Goal: Information Seeking & Learning: Learn about a topic

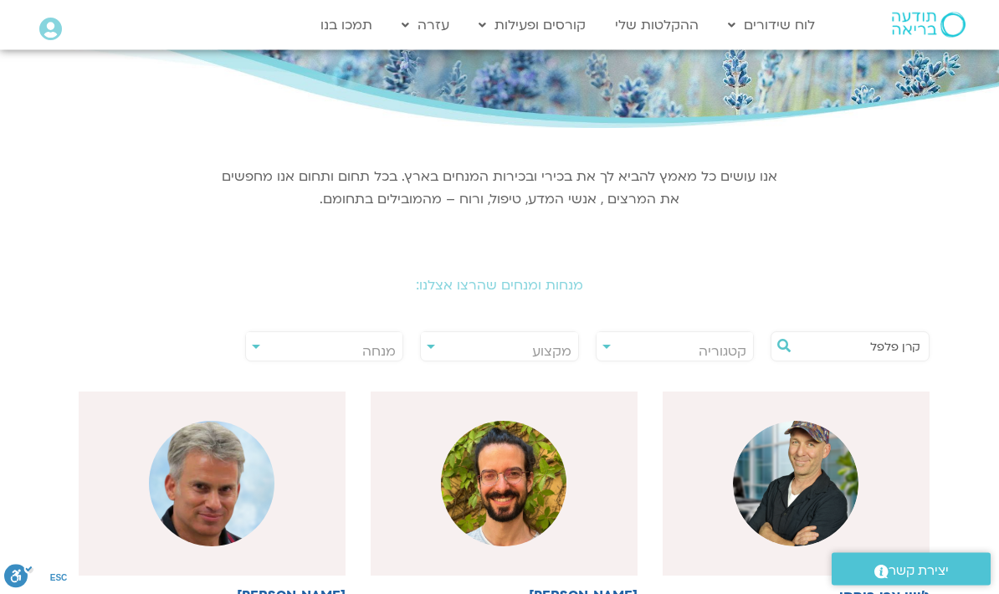
scroll to position [142, 0]
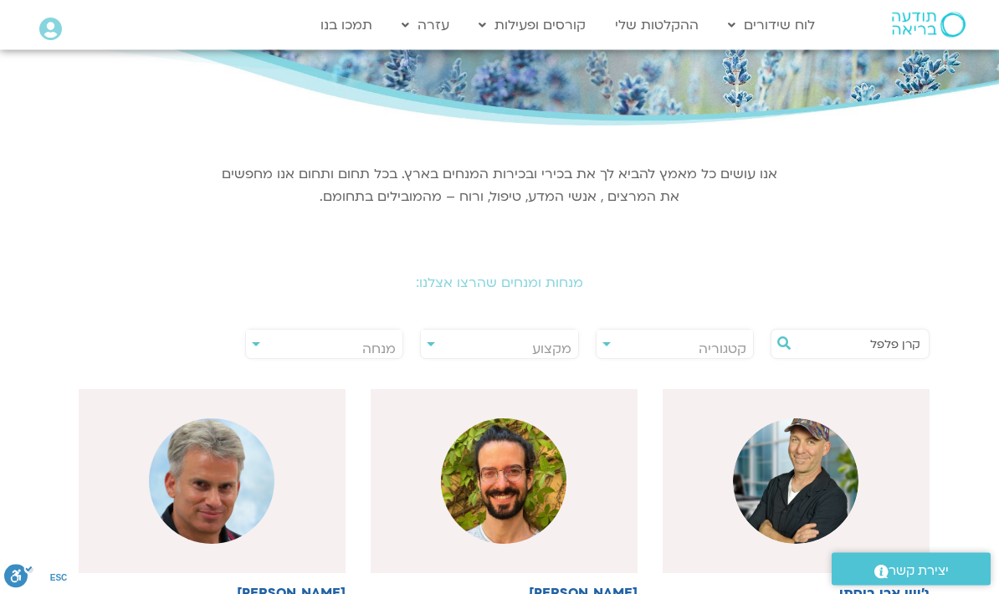
click at [844, 343] on input "קרן פלפל" at bounding box center [858, 344] width 124 height 28
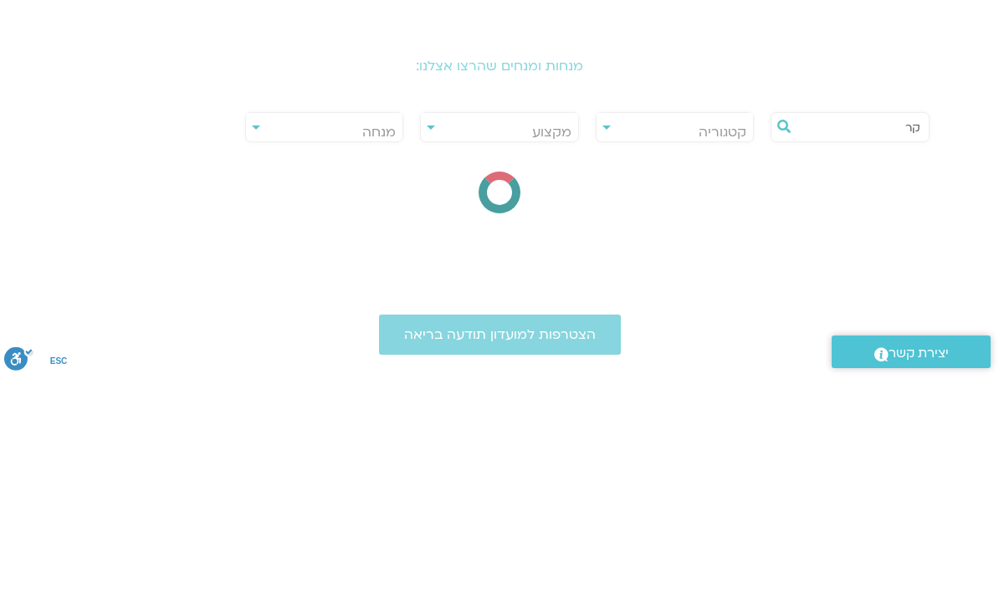
type input "ק"
type input "[PERSON_NAME]"
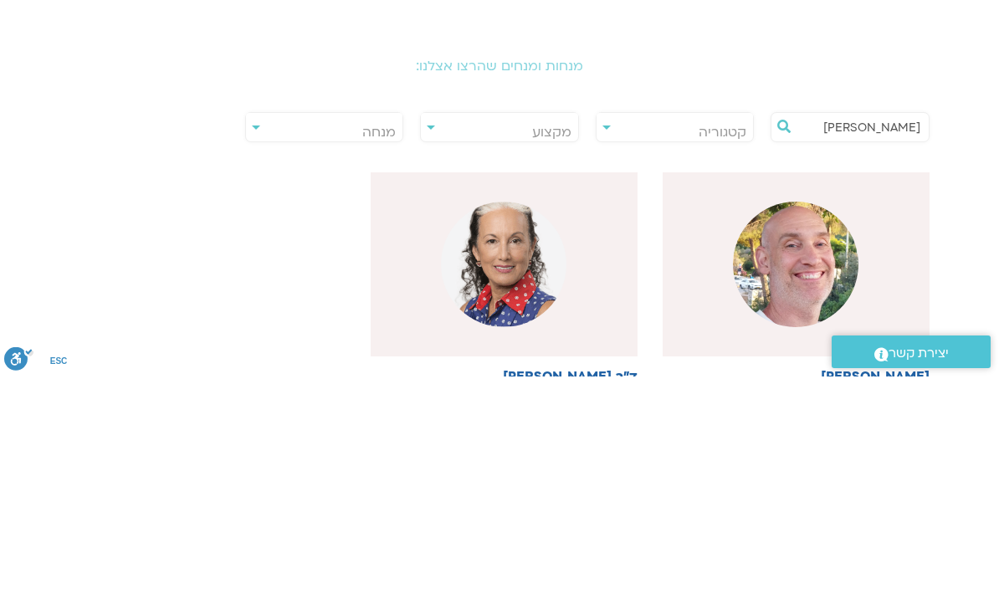
click at [898, 390] on div at bounding box center [796, 482] width 267 height 184
click at [855, 390] on div at bounding box center [796, 482] width 267 height 184
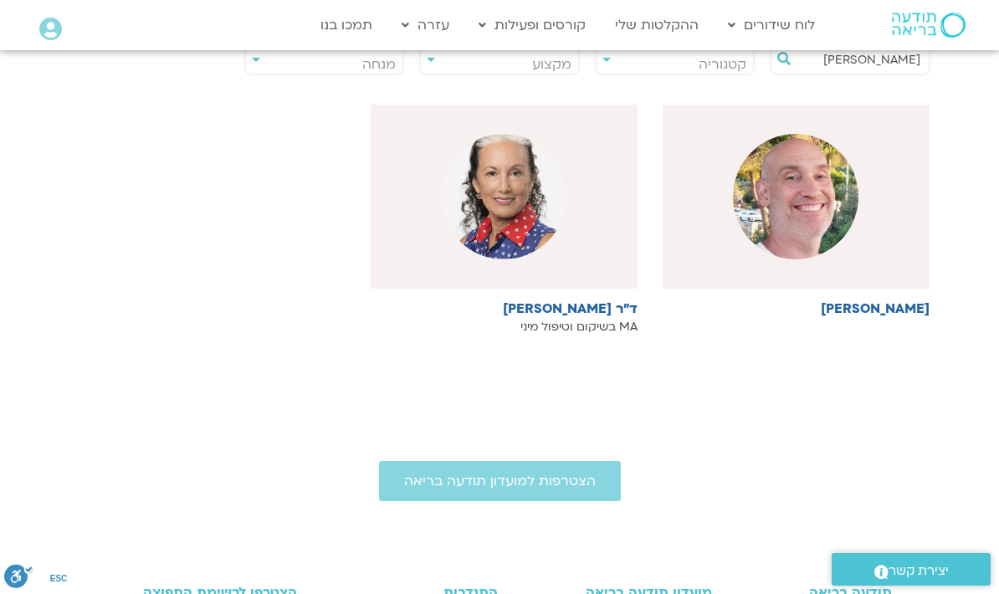
click at [847, 189] on img at bounding box center [795, 196] width 125 height 125
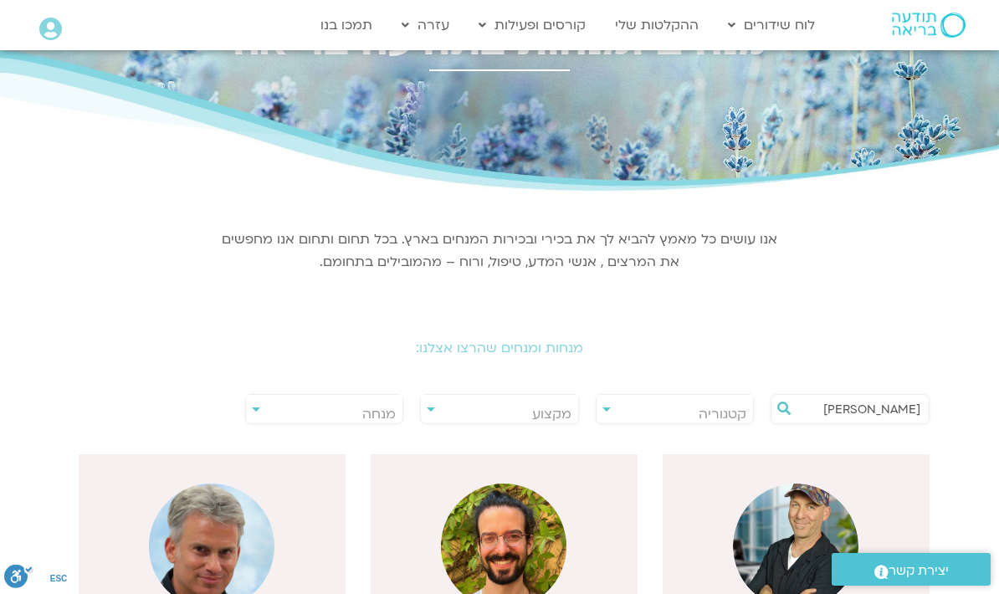
click at [829, 406] on input "רון אלון" at bounding box center [858, 409] width 124 height 28
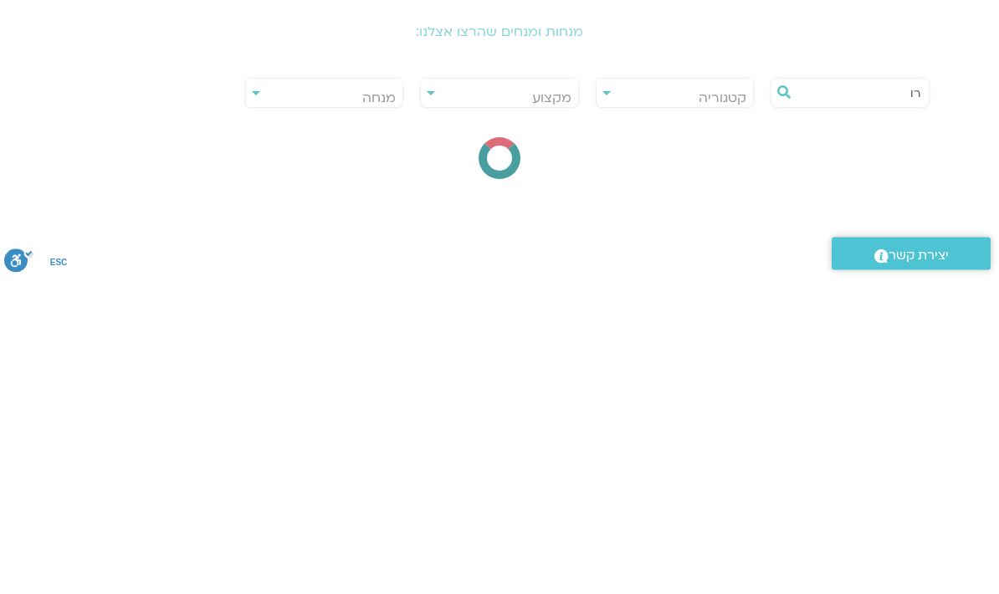
type input "ר"
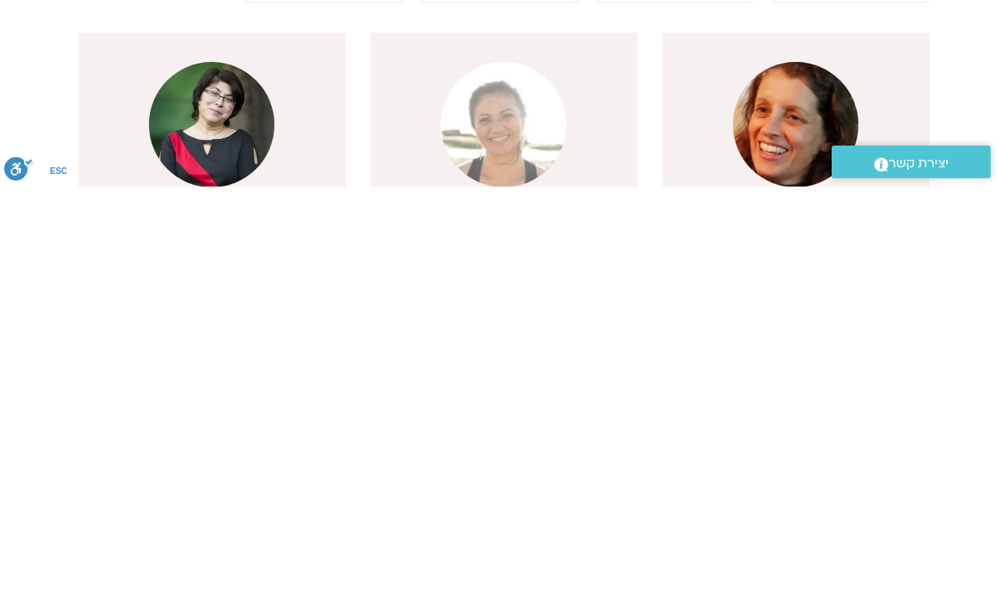
scroll to position [94, 0]
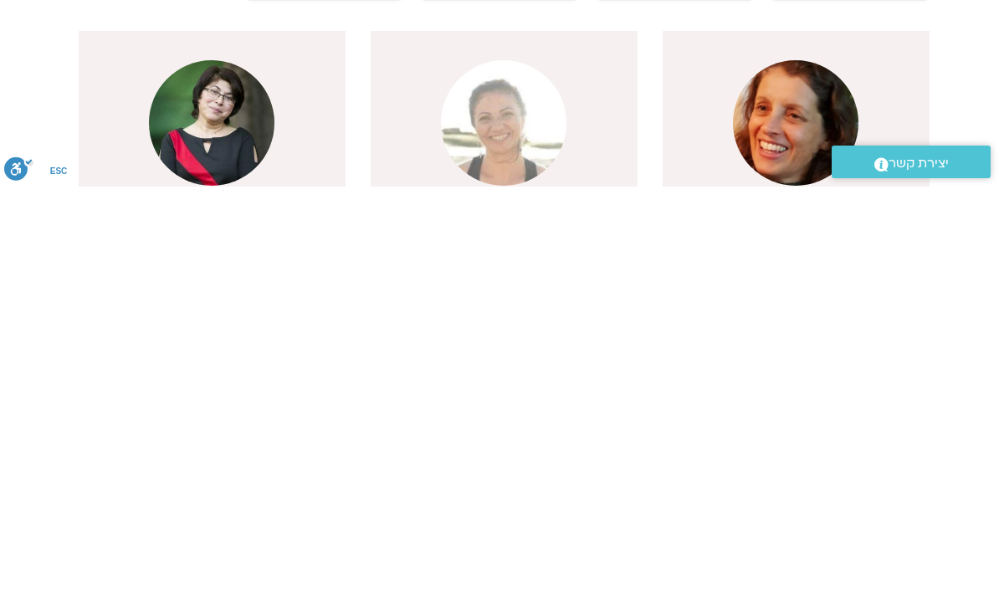
type input "סיגל"
click at [848, 468] on img at bounding box center [795, 530] width 125 height 125
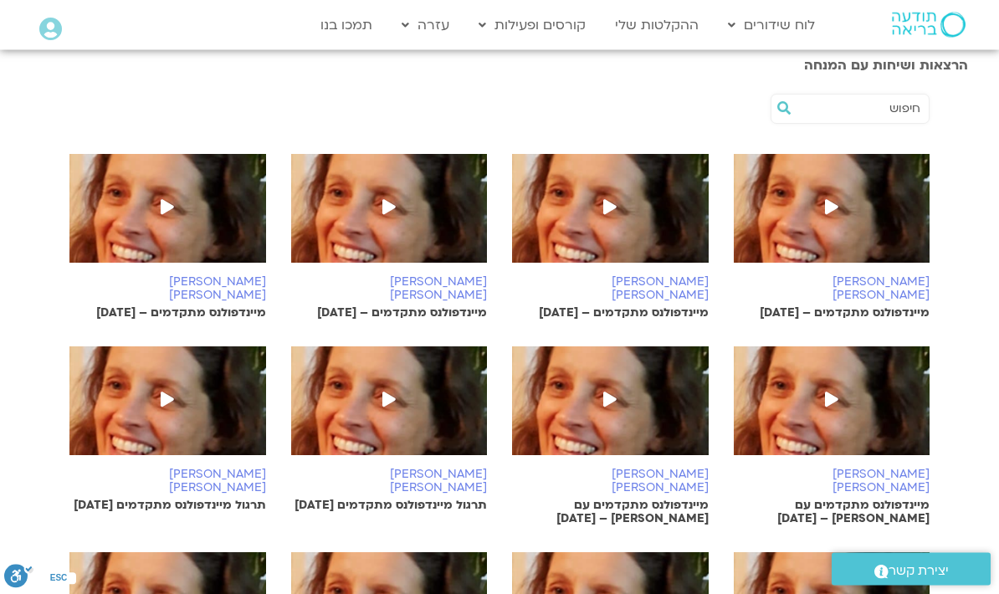
scroll to position [295, 0]
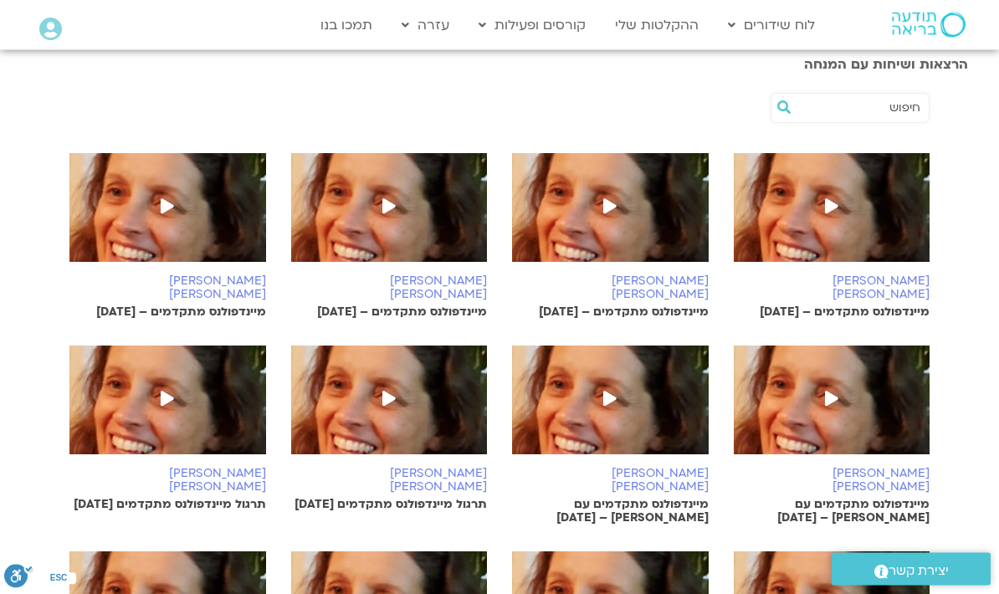
click at [808, 217] on img at bounding box center [832, 216] width 197 height 125
